Goal: Task Accomplishment & Management: Complete application form

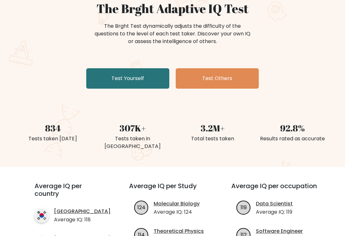
scroll to position [67, 0]
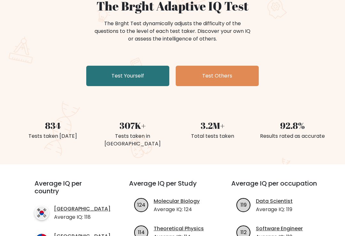
click at [154, 69] on link "Test Yourself" at bounding box center [127, 76] width 83 height 20
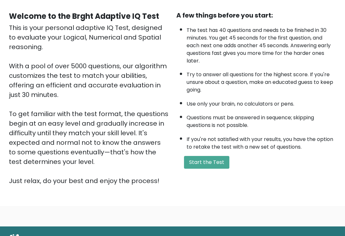
scroll to position [59, 0]
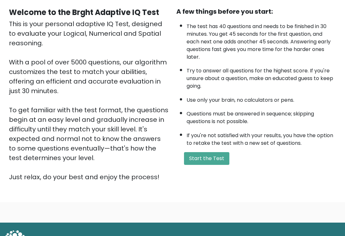
click at [221, 164] on button "Start the Test" at bounding box center [206, 159] width 45 height 13
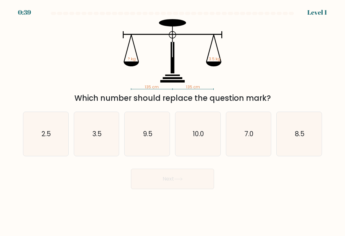
click at [80, 132] on icon "3.5" at bounding box center [96, 134] width 44 height 44
click at [172, 121] on input "b. 3.5" at bounding box center [172, 119] width 0 height 3
radio input "true"
click at [140, 175] on button "Next" at bounding box center [172, 179] width 83 height 20
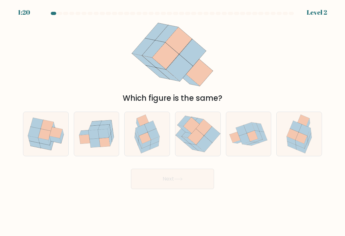
click at [161, 177] on button "Next" at bounding box center [172, 179] width 83 height 20
click at [251, 85] on div "Which figure is the same?" at bounding box center [172, 61] width 306 height 85
click at [312, 130] on icon at bounding box center [299, 134] width 34 height 44
click at [173, 121] on input "f." at bounding box center [172, 119] width 0 height 3
radio input "true"
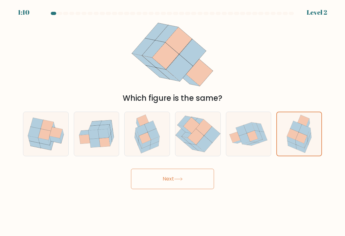
click at [200, 189] on button "Next" at bounding box center [172, 179] width 83 height 20
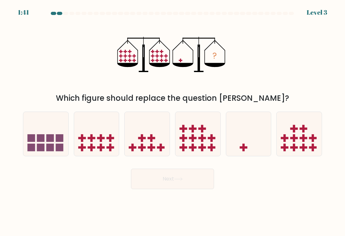
click at [257, 139] on icon at bounding box center [248, 134] width 45 height 37
click at [173, 121] on input "e." at bounding box center [172, 119] width 0 height 3
radio input "true"
click at [209, 182] on button "Next" at bounding box center [172, 179] width 83 height 20
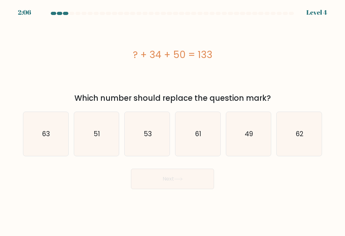
click at [256, 133] on icon "49" at bounding box center [248, 134] width 44 height 44
click at [173, 121] on input "e. 49" at bounding box center [172, 119] width 0 height 3
radio input "true"
click at [203, 186] on button "Next" at bounding box center [172, 179] width 83 height 20
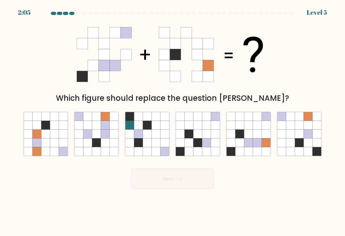
click at [198, 180] on button "Next" at bounding box center [172, 179] width 83 height 20
click at [258, 138] on icon at bounding box center [257, 134] width 9 height 9
click at [173, 121] on input "e." at bounding box center [172, 119] width 0 height 3
radio input "true"
click at [213, 182] on button "Next" at bounding box center [172, 179] width 83 height 20
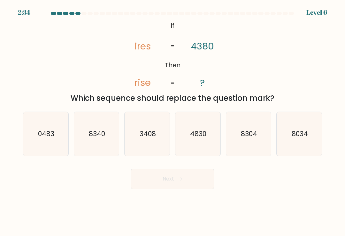
click at [191, 196] on body "2:34 Level 6 If" at bounding box center [172, 118] width 345 height 236
click at [133, 133] on icon "3408" at bounding box center [147, 134] width 44 height 44
click at [172, 121] on input "c. 3408" at bounding box center [172, 119] width 0 height 3
radio input "true"
click at [208, 188] on button "Next" at bounding box center [172, 179] width 83 height 20
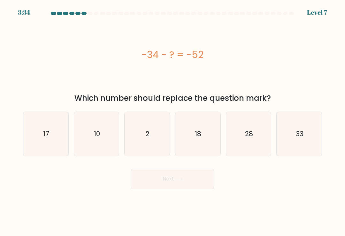
click at [215, 129] on icon "18" at bounding box center [198, 134] width 44 height 44
click at [173, 121] on input "d. 18" at bounding box center [172, 119] width 0 height 3
radio input "true"
click at [207, 183] on button "Next" at bounding box center [172, 179] width 83 height 20
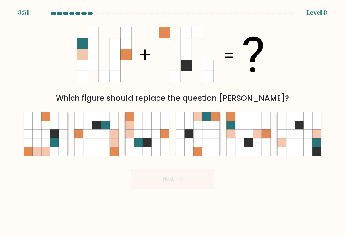
click at [260, 130] on icon at bounding box center [257, 125] width 9 height 9
click at [173, 121] on input "e." at bounding box center [172, 119] width 0 height 3
radio input "true"
click at [207, 189] on button "Next" at bounding box center [172, 179] width 83 height 20
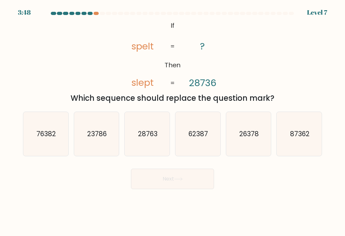
click at [199, 182] on button "Next" at bounding box center [172, 179] width 83 height 20
click at [92, 133] on text "23786" at bounding box center [96, 133] width 19 height 9
click at [172, 121] on input "b. 23786" at bounding box center [172, 119] width 0 height 3
radio input "true"
click at [207, 180] on button "Next" at bounding box center [172, 179] width 83 height 20
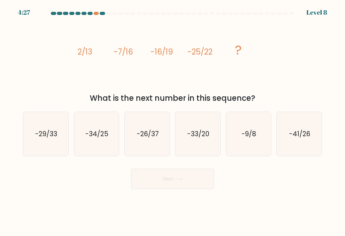
click at [30, 130] on icon "-29/33" at bounding box center [46, 134] width 44 height 44
click at [172, 121] on input "a. -29/33" at bounding box center [172, 119] width 0 height 3
radio input "true"
click at [206, 183] on button "Next" at bounding box center [172, 179] width 83 height 20
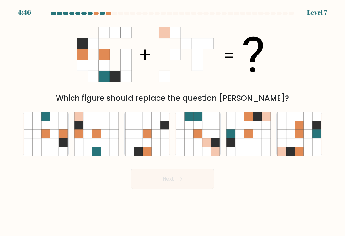
click at [91, 138] on icon at bounding box center [87, 134] width 9 height 9
click at [172, 121] on input "b." at bounding box center [172, 119] width 0 height 3
radio input "true"
click at [261, 130] on icon at bounding box center [257, 125] width 9 height 9
click at [173, 121] on input "e." at bounding box center [172, 119] width 0 height 3
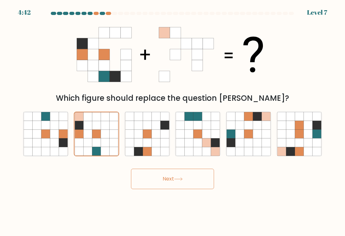
radio input "true"
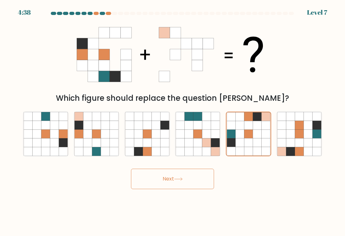
click at [175, 181] on button "Next" at bounding box center [172, 179] width 83 height 20
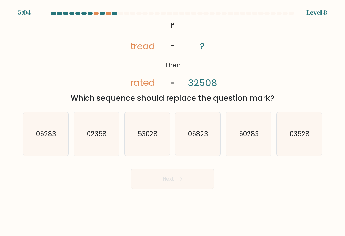
click at [134, 127] on icon "53028" at bounding box center [147, 134] width 44 height 44
click at [172, 121] on input "c. 53028" at bounding box center [172, 119] width 0 height 3
radio input "true"
click at [188, 177] on button "Next" at bounding box center [172, 179] width 83 height 20
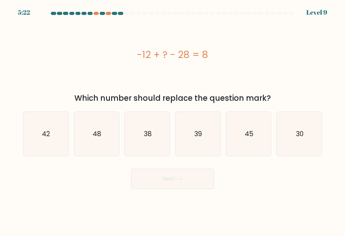
click at [105, 137] on icon "48" at bounding box center [96, 134] width 44 height 44
click at [172, 121] on input "b. 48" at bounding box center [172, 119] width 0 height 3
radio input "true"
click at [199, 184] on button "Next" at bounding box center [172, 179] width 83 height 20
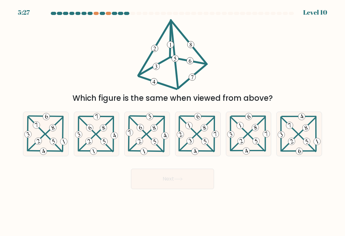
click at [255, 140] on icon at bounding box center [248, 134] width 45 height 44
click at [173, 121] on input "e." at bounding box center [172, 119] width 0 height 3
radio input "true"
click at [198, 182] on button "Next" at bounding box center [172, 179] width 83 height 20
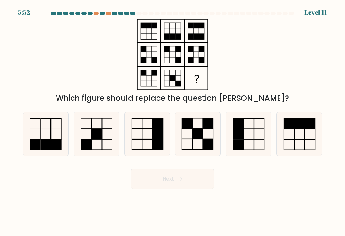
click at [214, 134] on icon at bounding box center [198, 134] width 44 height 44
click at [173, 121] on input "d." at bounding box center [172, 119] width 0 height 3
radio input "true"
click at [201, 189] on button "Next" at bounding box center [172, 179] width 83 height 20
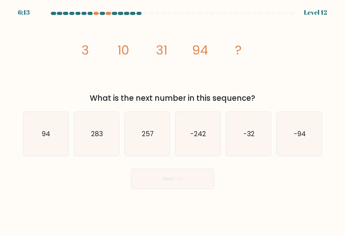
click at [102, 119] on icon "283" at bounding box center [96, 134] width 44 height 44
click at [172, 119] on input "b. 283" at bounding box center [172, 119] width 0 height 3
radio input "true"
click at [148, 189] on button "Next" at bounding box center [172, 179] width 83 height 20
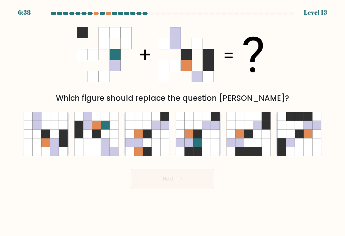
click at [181, 142] on icon at bounding box center [180, 143] width 9 height 9
click at [173, 121] on input "d." at bounding box center [172, 119] width 0 height 3
radio input "true"
click at [160, 186] on button "Next" at bounding box center [172, 179] width 83 height 20
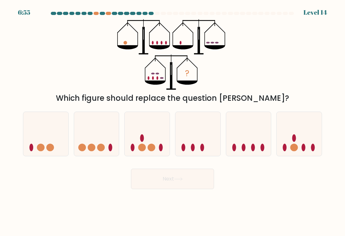
click at [229, 142] on icon at bounding box center [248, 134] width 45 height 37
click at [173, 121] on input "e." at bounding box center [172, 119] width 0 height 3
radio input "true"
click at [148, 177] on button "Next" at bounding box center [172, 179] width 83 height 20
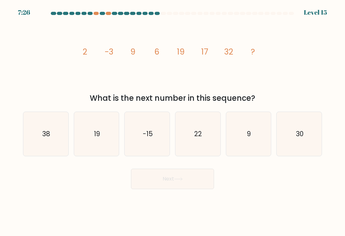
click at [51, 139] on icon "38" at bounding box center [46, 134] width 44 height 44
click at [172, 121] on input "a. 38" at bounding box center [172, 119] width 0 height 3
radio input "true"
click at [144, 183] on button "Next" at bounding box center [172, 179] width 83 height 20
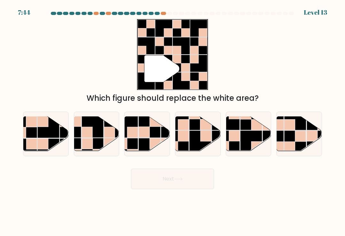
click at [132, 136] on rect at bounding box center [132, 132] width 11 height 11
click at [172, 121] on input "c." at bounding box center [172, 119] width 0 height 3
radio input "true"
click at [144, 185] on button "Next" at bounding box center [172, 179] width 83 height 20
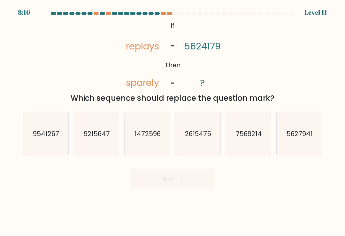
click at [85, 139] on text "9215647" at bounding box center [97, 133] width 26 height 9
click at [172, 121] on input "b. 9215647" at bounding box center [172, 119] width 0 height 3
radio input "true"
click at [163, 182] on button "Next" at bounding box center [172, 179] width 83 height 20
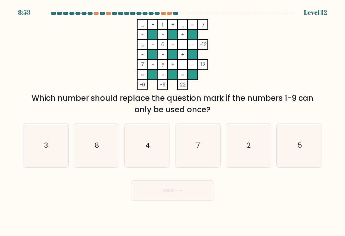
click at [93, 9] on div "8:53 Level 12" at bounding box center [172, 8] width 345 height 17
click at [93, 9] on div "8:52 Level 12" at bounding box center [172, 8] width 345 height 17
click at [97, 10] on div "8:52 Level 12" at bounding box center [172, 8] width 345 height 17
click at [97, 12] on div at bounding box center [96, 13] width 5 height 3
click at [156, 137] on icon "4" at bounding box center [147, 146] width 44 height 44
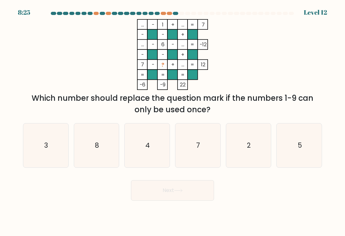
click at [172, 121] on input "c. 4" at bounding box center [172, 119] width 0 height 3
radio input "true"
click at [154, 199] on button "Next" at bounding box center [172, 190] width 83 height 20
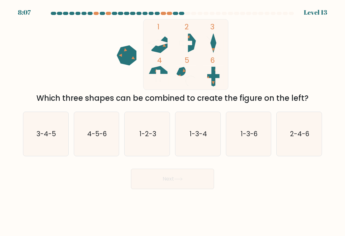
click at [191, 129] on icon "1-3-4" at bounding box center [198, 134] width 44 height 44
click at [173, 121] on input "d. 1-3-4" at bounding box center [172, 119] width 0 height 3
radio input "true"
click at [161, 185] on button "Next" at bounding box center [172, 179] width 83 height 20
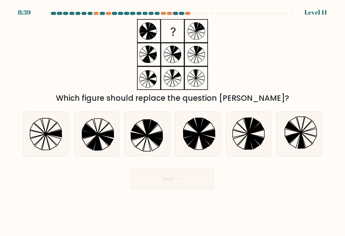
click at [242, 137] on icon at bounding box center [248, 134] width 44 height 44
click at [173, 121] on input "e." at bounding box center [172, 119] width 0 height 3
radio input "true"
click at [162, 188] on button "Next" at bounding box center [172, 179] width 83 height 20
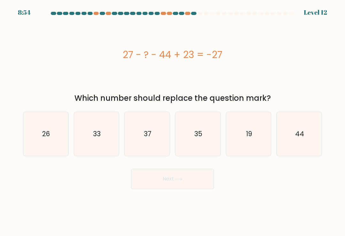
click at [297, 125] on icon "44" at bounding box center [299, 134] width 44 height 44
click at [173, 121] on input "f. 44" at bounding box center [172, 119] width 0 height 3
radio input "true"
click at [164, 178] on button "Next" at bounding box center [172, 179] width 83 height 20
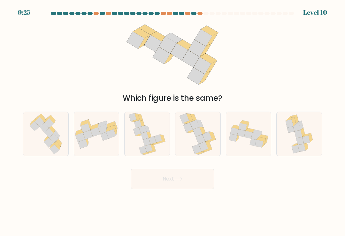
click at [143, 140] on icon at bounding box center [145, 136] width 8 height 8
click at [172, 121] on input "c." at bounding box center [172, 119] width 0 height 3
radio input "true"
click at [139, 185] on button "Next" at bounding box center [172, 179] width 83 height 20
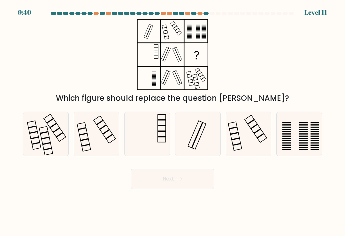
click at [25, 151] on icon at bounding box center [46, 134] width 44 height 44
click at [172, 121] on input "a." at bounding box center [172, 119] width 0 height 3
radio input "true"
click at [145, 189] on button "Next" at bounding box center [172, 179] width 83 height 20
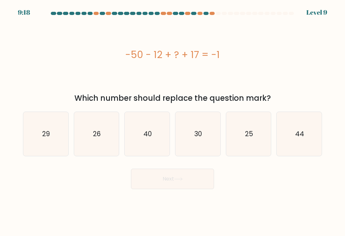
click at [300, 133] on text "44" at bounding box center [299, 133] width 9 height 9
click at [173, 121] on input "f. 44" at bounding box center [172, 119] width 0 height 3
radio input "true"
click at [171, 172] on button "Next" at bounding box center [172, 179] width 83 height 20
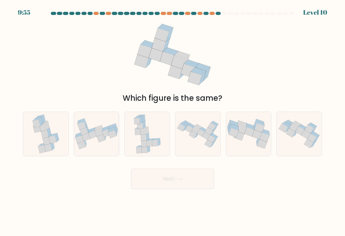
click at [196, 133] on icon at bounding box center [196, 130] width 8 height 8
click at [173, 121] on input "d." at bounding box center [172, 119] width 0 height 3
radio input "true"
click at [136, 172] on button "Next" at bounding box center [172, 179] width 83 height 20
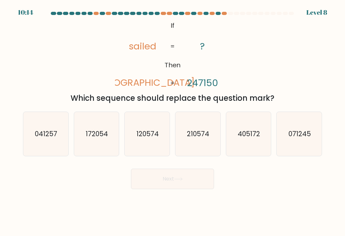
click at [38, 144] on icon "041257" at bounding box center [46, 134] width 44 height 44
click at [172, 121] on input "a. 041257" at bounding box center [172, 119] width 0 height 3
radio input "true"
click at [156, 183] on button "Next" at bounding box center [172, 179] width 83 height 20
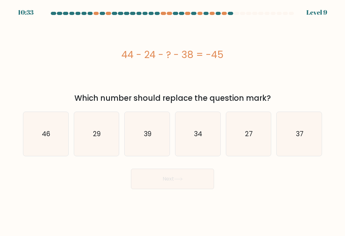
click at [249, 119] on icon "27" at bounding box center [248, 134] width 44 height 44
click at [173, 119] on input "e. 27" at bounding box center [172, 119] width 0 height 3
radio input "true"
click at [176, 181] on icon at bounding box center [178, 179] width 9 height 4
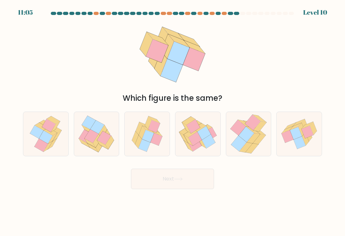
click at [285, 137] on icon at bounding box center [287, 136] width 12 height 12
click at [173, 121] on input "f." at bounding box center [172, 119] width 0 height 3
radio input "true"
click at [161, 196] on body "11:04 Level 10" at bounding box center [172, 118] width 345 height 236
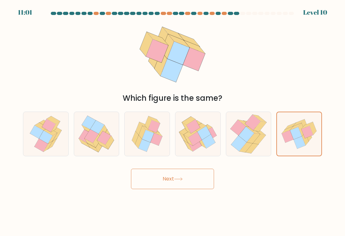
click at [160, 182] on button "Next" at bounding box center [172, 179] width 83 height 20
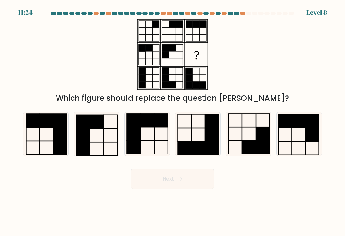
click at [100, 127] on rect at bounding box center [96, 121] width 13 height 13
click at [172, 121] on input "b." at bounding box center [172, 119] width 0 height 3
radio input "true"
click at [163, 187] on button "Next" at bounding box center [172, 179] width 83 height 20
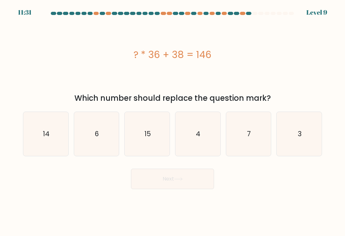
click at [294, 153] on icon "3" at bounding box center [299, 134] width 44 height 44
click at [173, 121] on input "f. 3" at bounding box center [172, 119] width 0 height 3
radio input "true"
click at [151, 188] on button "Next" at bounding box center [172, 179] width 83 height 20
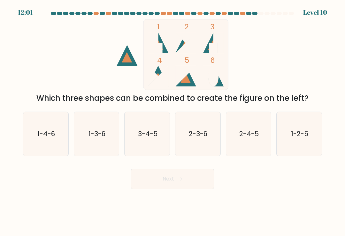
click at [247, 131] on icon "2-4-5" at bounding box center [248, 134] width 44 height 44
click at [173, 121] on input "e. 2-4-5" at bounding box center [172, 119] width 0 height 3
radio input "true"
click at [174, 187] on button "Next" at bounding box center [172, 179] width 83 height 20
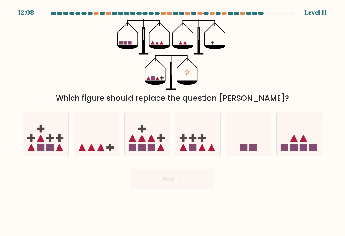
click at [82, 137] on icon at bounding box center [96, 134] width 45 height 37
click at [172, 121] on input "b." at bounding box center [172, 119] width 0 height 3
radio input "true"
click at [157, 181] on button "Next" at bounding box center [172, 179] width 83 height 20
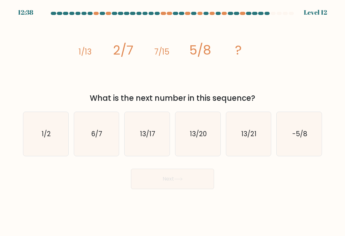
click at [185, 140] on icon "13/20" at bounding box center [198, 134] width 44 height 44
click at [173, 121] on input "d. 13/20" at bounding box center [172, 119] width 0 height 3
radio input "true"
click at [157, 185] on button "Next" at bounding box center [172, 179] width 83 height 20
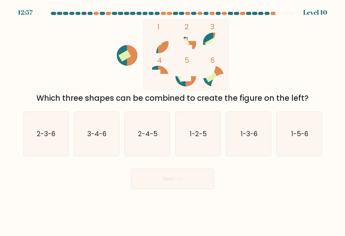
click at [239, 134] on icon "1-3-6" at bounding box center [248, 134] width 44 height 44
click at [173, 121] on input "e. 1-3-6" at bounding box center [172, 119] width 0 height 3
radio input "true"
click at [177, 181] on icon at bounding box center [178, 179] width 9 height 4
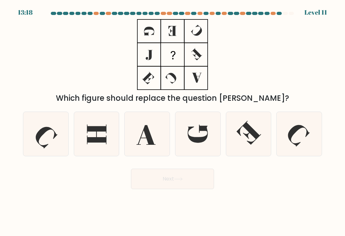
click at [156, 127] on icon at bounding box center [147, 134] width 44 height 44
click at [172, 121] on input "c." at bounding box center [172, 119] width 0 height 3
radio input "true"
click at [148, 188] on button "Next" at bounding box center [172, 179] width 83 height 20
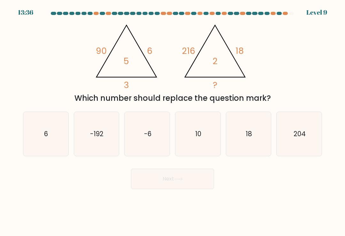
click at [32, 140] on icon "6" at bounding box center [46, 134] width 44 height 44
click at [172, 121] on input "a. 6" at bounding box center [172, 119] width 0 height 3
radio input "true"
click at [154, 177] on button "Next" at bounding box center [172, 179] width 83 height 20
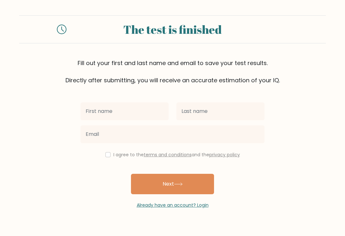
click at [198, 178] on button "Next" at bounding box center [172, 184] width 83 height 20
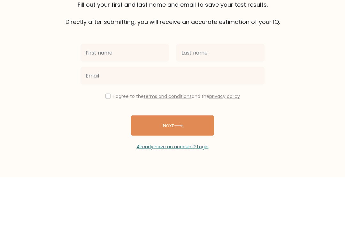
click at [313, 69] on form "The test is finished Fill out your first and last name and email to save your t…" at bounding box center [172, 111] width 345 height 193
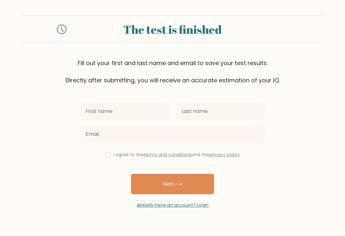
click at [108, 152] on input "checkbox" at bounding box center [107, 154] width 5 height 5
checkbox input "true"
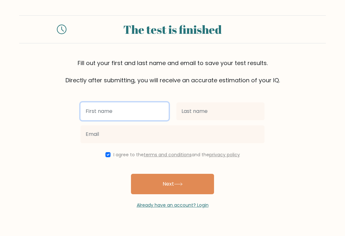
click at [96, 105] on input "text" at bounding box center [124, 111] width 88 height 18
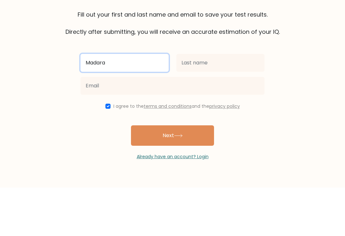
type input "Madara"
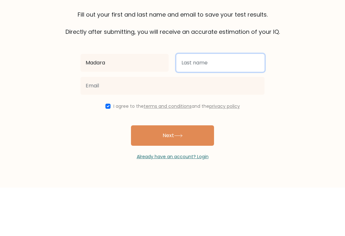
click at [242, 102] on input "text" at bounding box center [220, 111] width 88 height 18
type input "u"
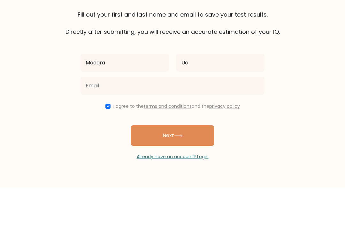
click at [275, 34] on form "The test is finished Fill out your first and last name and email to save your t…" at bounding box center [172, 111] width 345 height 193
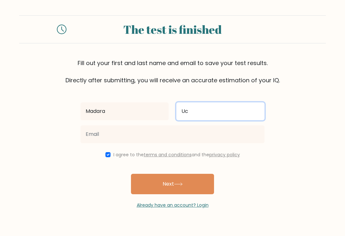
click at [241, 102] on input "Uc" at bounding box center [220, 111] width 88 height 18
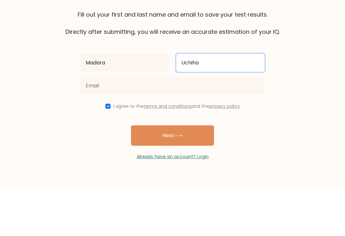
type input "Uchiha"
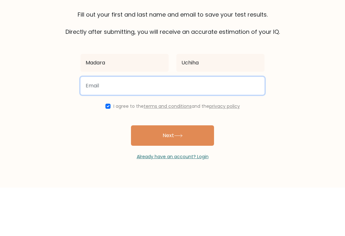
click at [234, 125] on input "email" at bounding box center [172, 134] width 184 height 18
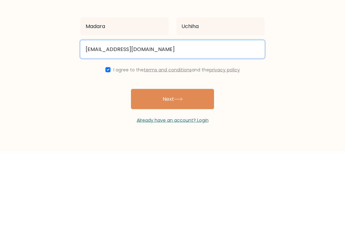
type input "njnirmal@gmail.com"
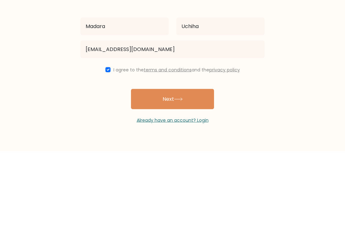
click at [207, 174] on button "Next" at bounding box center [172, 184] width 83 height 20
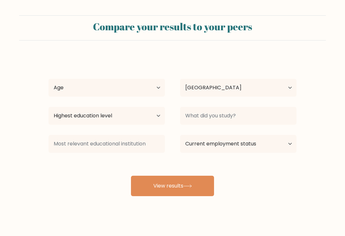
select select "IN"
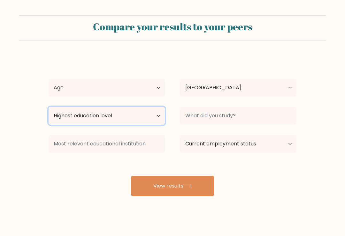
click at [162, 117] on select "Highest education level No schooling Primary Lower Secondary Upper Secondary Oc…" at bounding box center [107, 116] width 116 height 18
click at [122, 124] on select "Highest education level No schooling Primary Lower Secondary Upper Secondary Oc…" at bounding box center [107, 116] width 116 height 18
click at [128, 116] on select "Highest education level No schooling Primary Lower Secondary Upper Secondary Oc…" at bounding box center [107, 116] width 116 height 18
select select "upper_secondary"
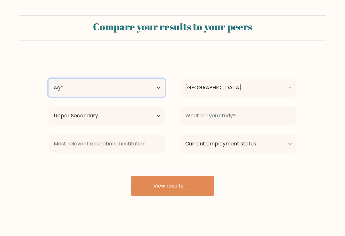
click at [140, 80] on select "Age Under 18 years old 18-24 years old 25-34 years old 35-44 years old 45-54 ye…" at bounding box center [107, 88] width 116 height 18
select select "min_18"
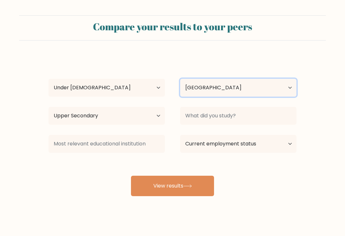
click at [252, 89] on select "Country Afghanistan Albania Algeria American Samoa Andorra Angola Anguilla Anta…" at bounding box center [238, 88] width 116 height 18
click at [323, 135] on form "Compare your results to your peers Madara Uchiha Age Under 18 years old 18-24 y…" at bounding box center [172, 105] width 345 height 181
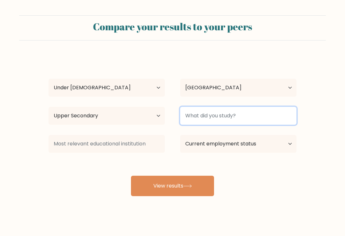
click at [286, 115] on input at bounding box center [238, 116] width 116 height 18
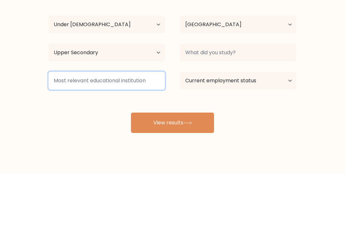
click at [61, 135] on input at bounding box center [107, 144] width 116 height 18
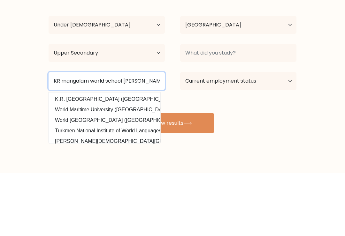
type input "KR mangalam world school Vaishali"
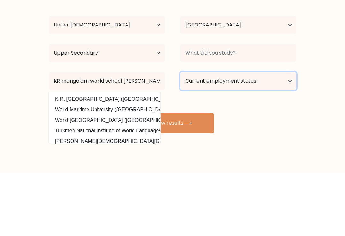
click at [280, 135] on select "Current employment status Employed Student Retired Other / prefer not to answer" at bounding box center [238, 144] width 116 height 18
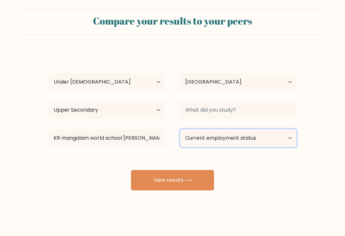
select select "student"
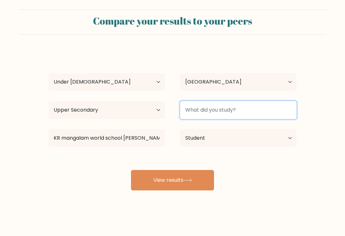
click at [283, 106] on input at bounding box center [238, 110] width 116 height 18
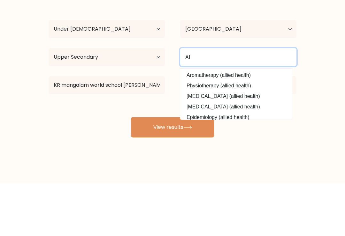
type input "A"
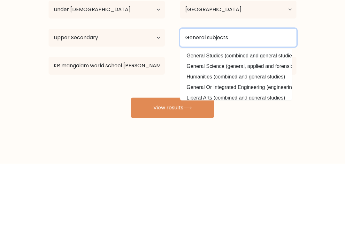
type input "General subjects"
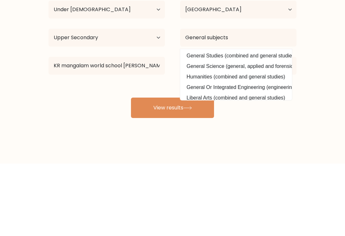
click at [202, 170] on button "View results" at bounding box center [172, 180] width 83 height 20
